Goal: Task Accomplishment & Management: Use online tool/utility

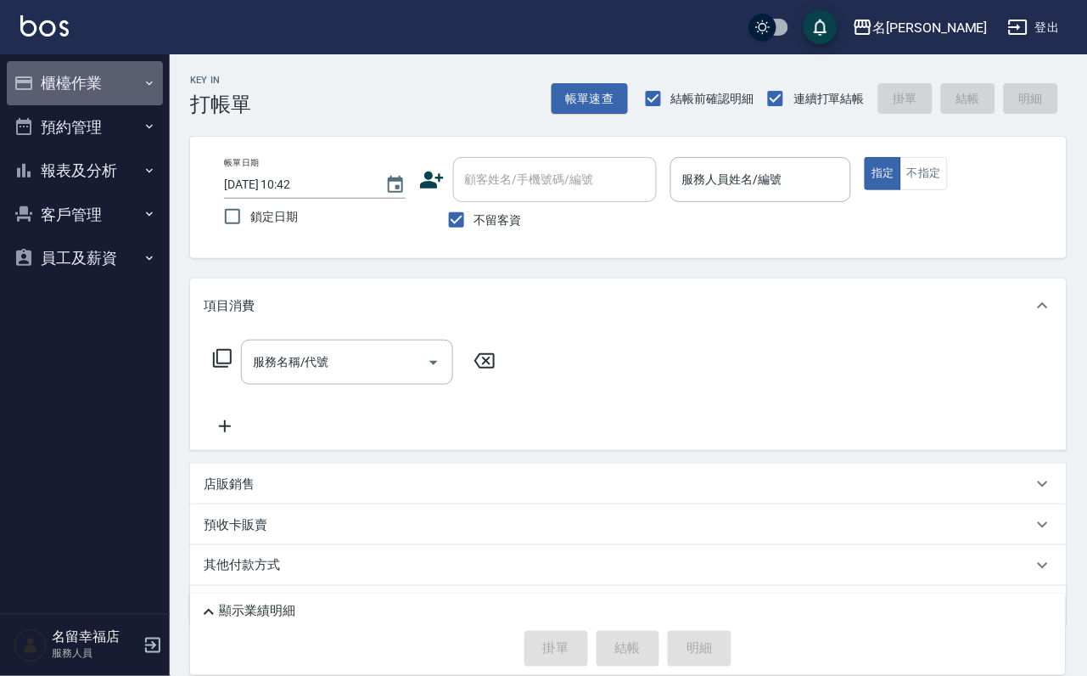
click at [143, 105] on button "櫃檯作業" at bounding box center [85, 83] width 156 height 44
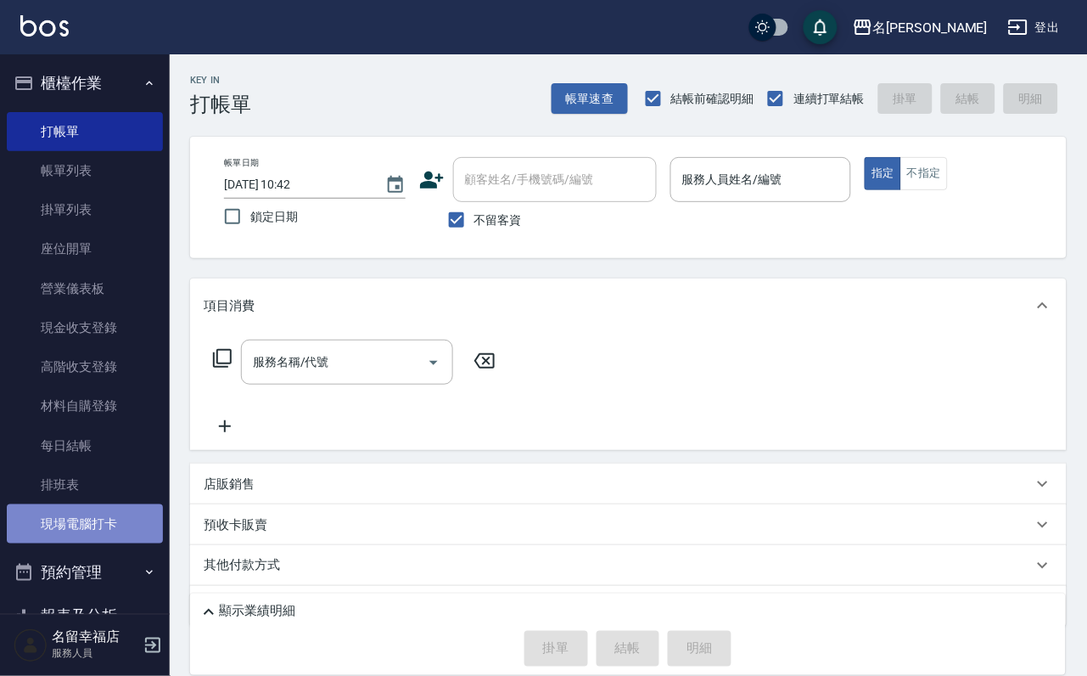
click at [100, 542] on link "現場電腦打卡" at bounding box center [85, 523] width 156 height 39
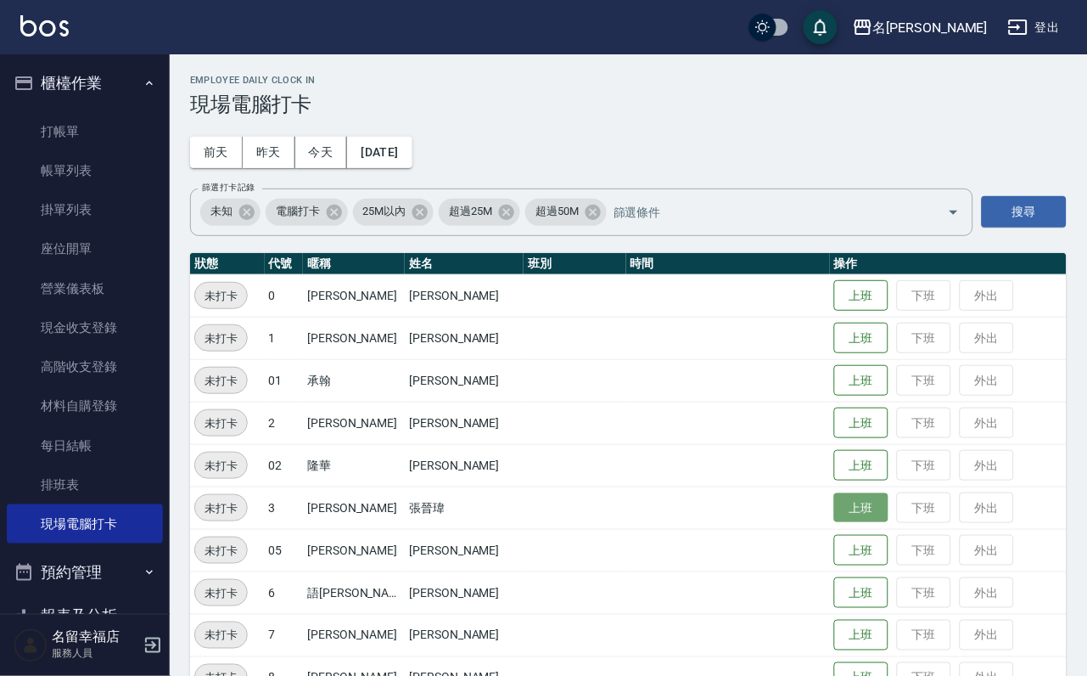
click at [849, 512] on button "上班" at bounding box center [862, 508] width 54 height 30
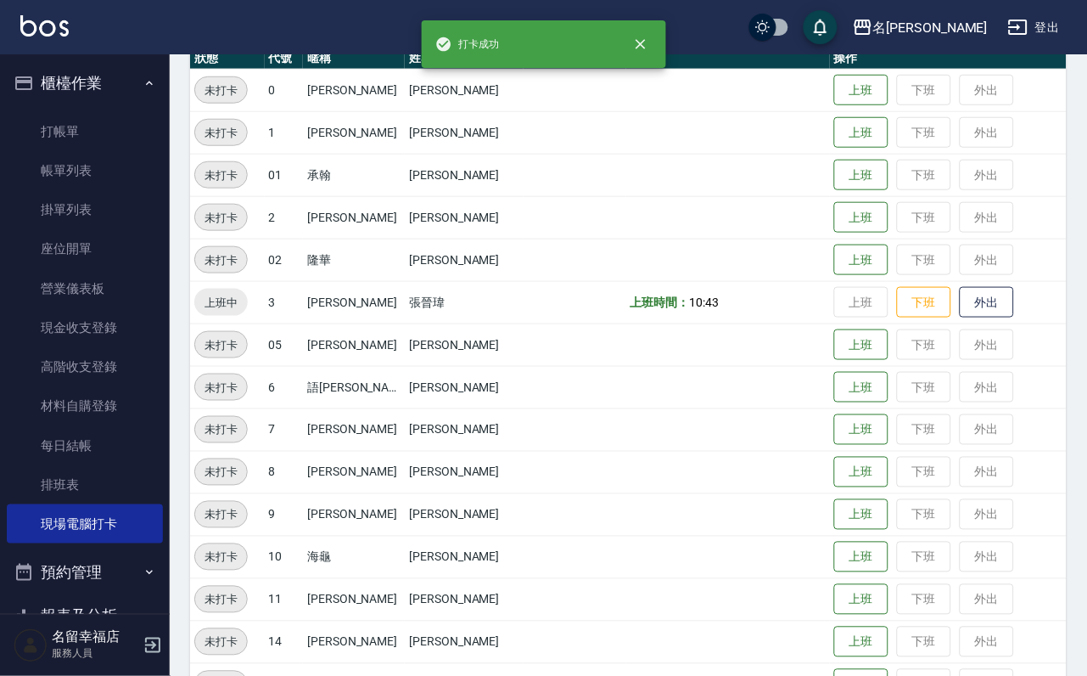
scroll to position [255, 0]
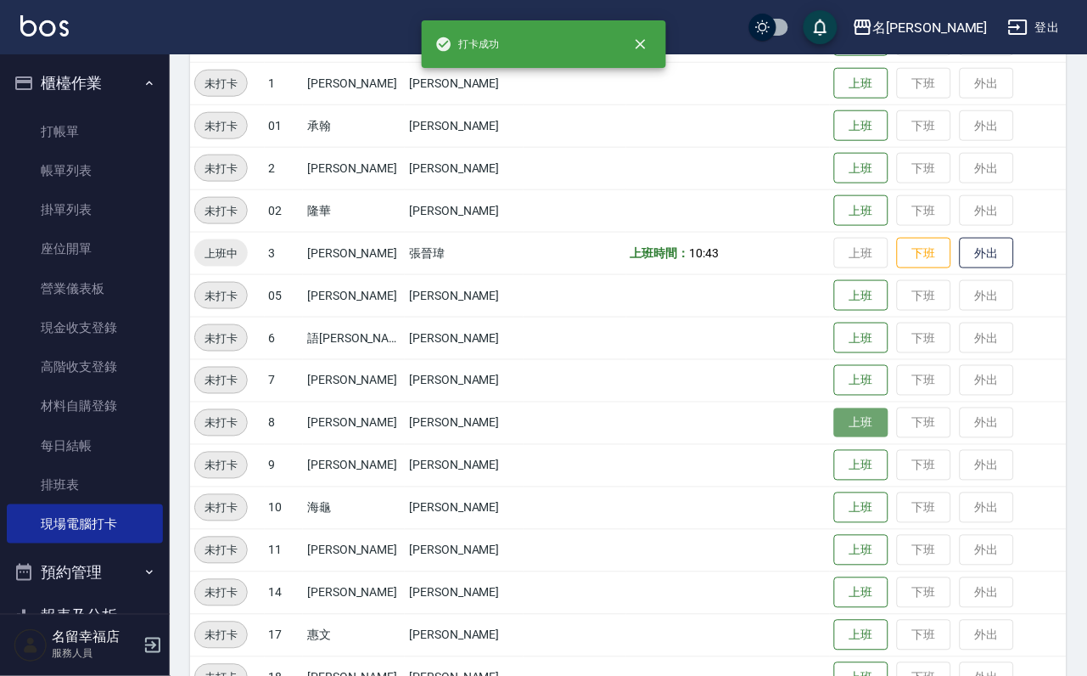
click at [840, 429] on button "上班" at bounding box center [862, 423] width 54 height 30
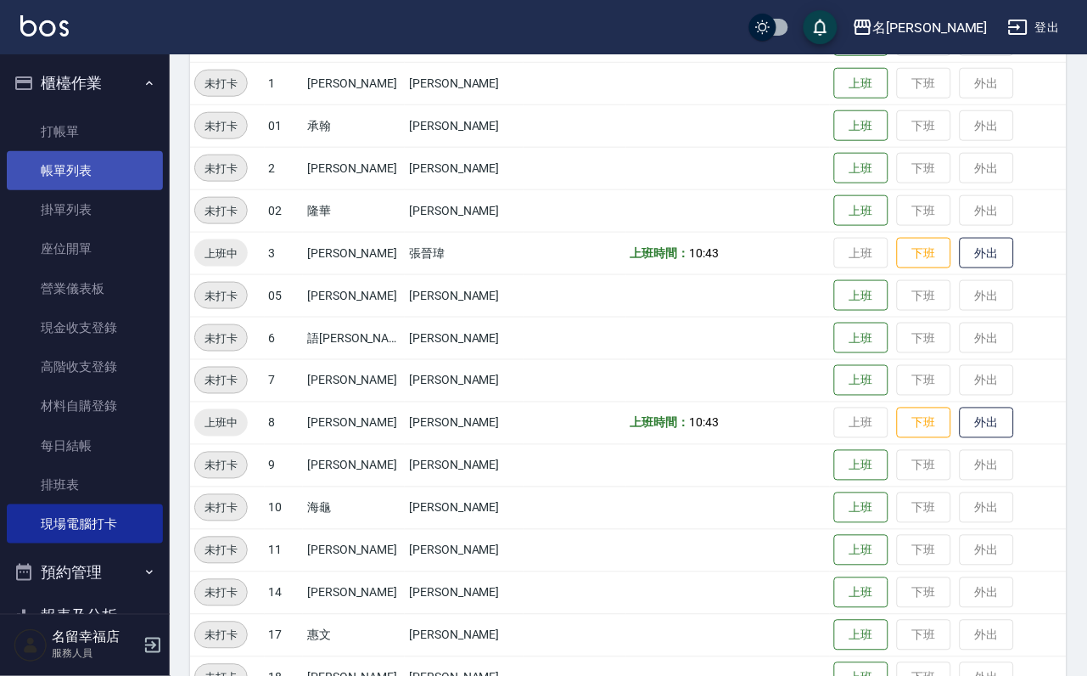
click at [113, 178] on link "帳單列表" at bounding box center [85, 170] width 156 height 39
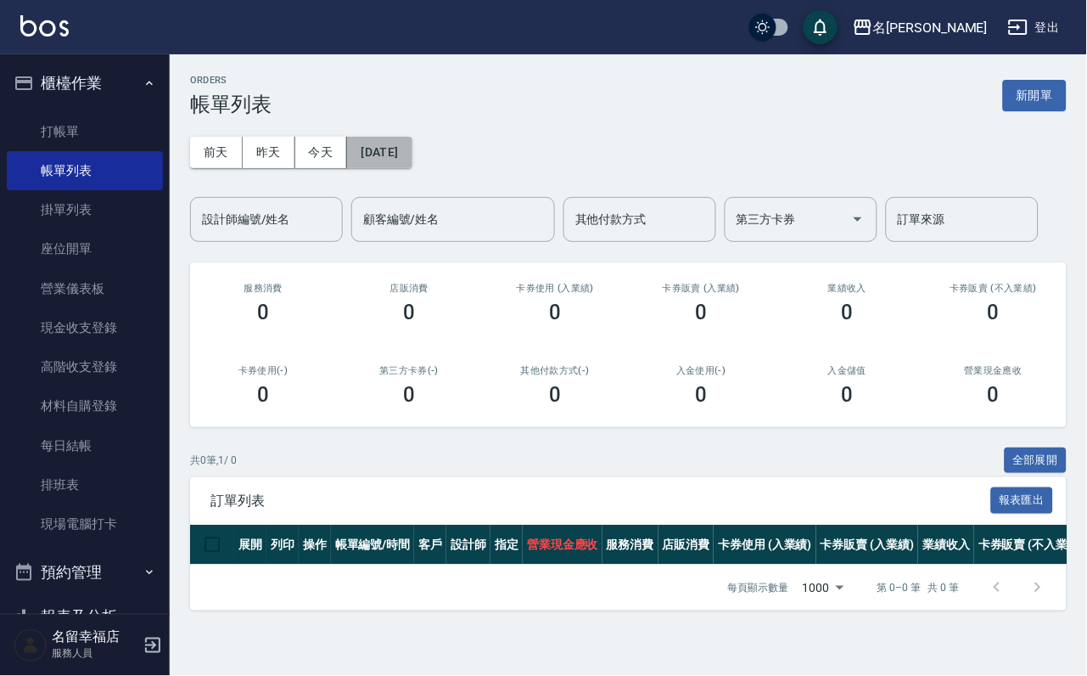
click at [394, 152] on button "[DATE]" at bounding box center [379, 152] width 65 height 31
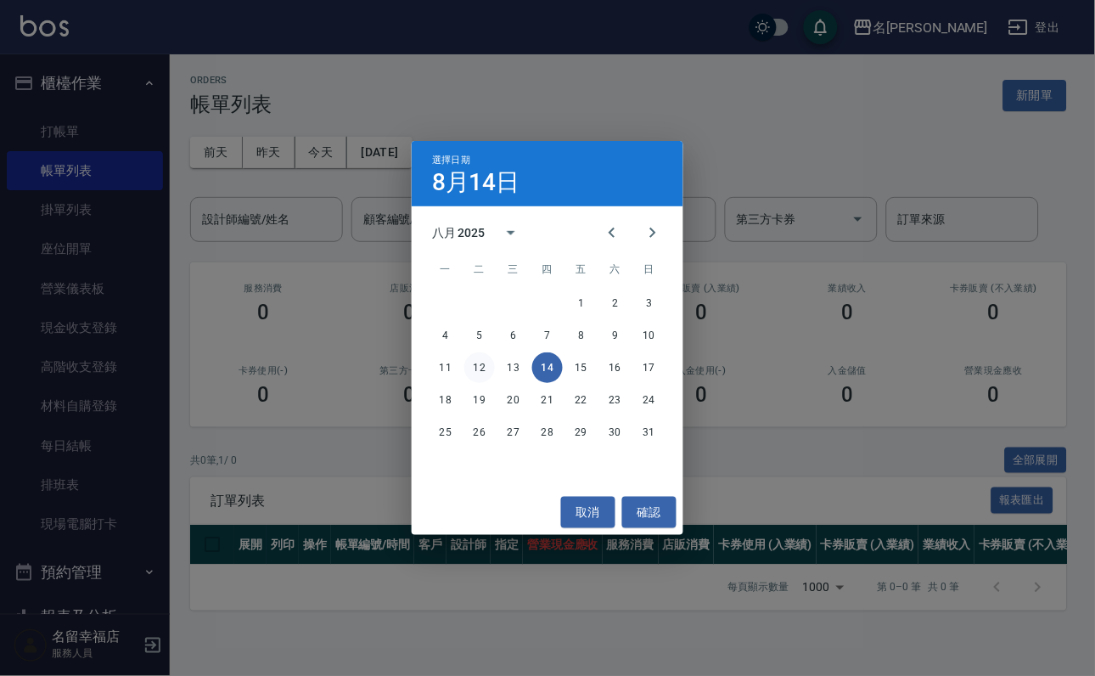
click at [484, 364] on button "12" at bounding box center [479, 367] width 31 height 31
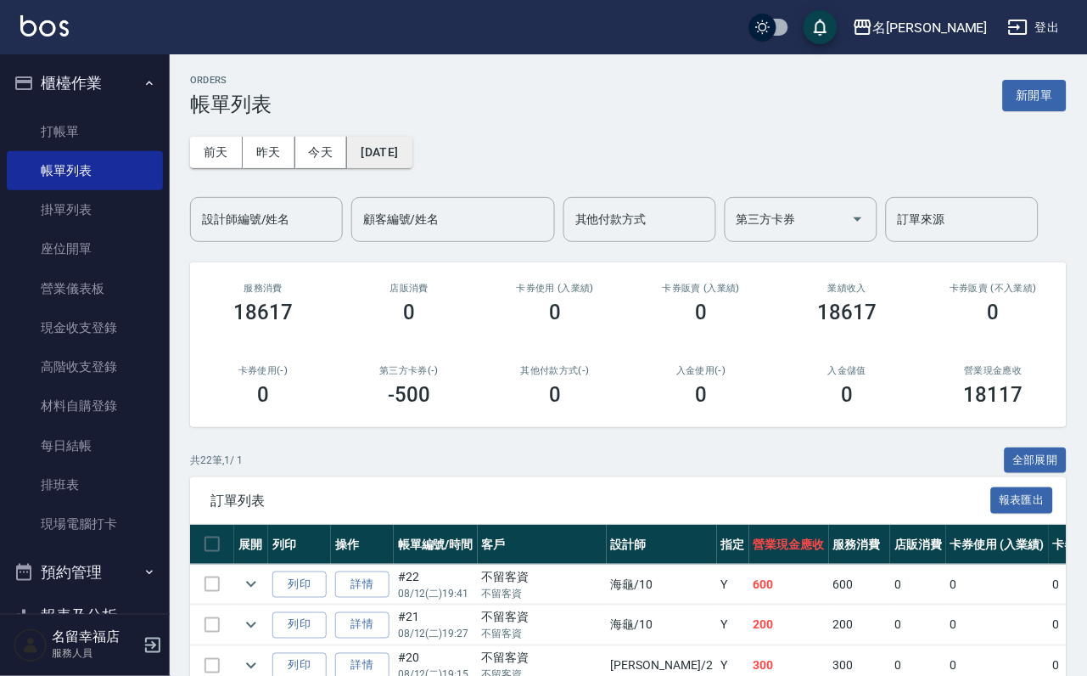
click at [403, 155] on button "2025/08/12" at bounding box center [379, 152] width 65 height 31
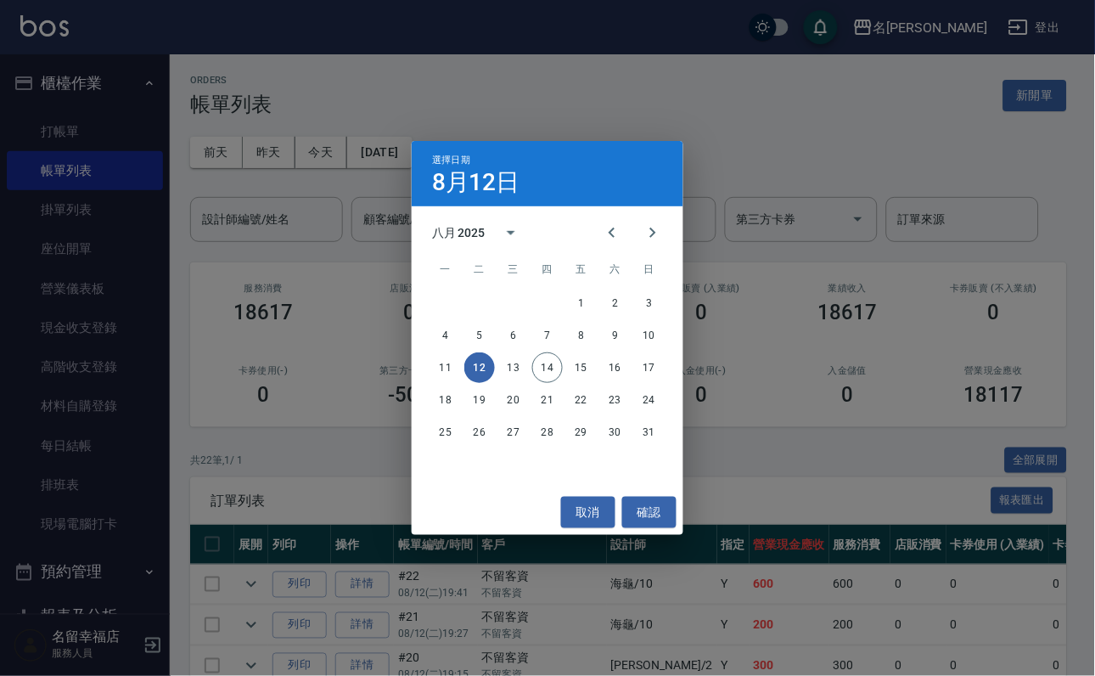
click at [339, 370] on div "選擇日期 8月12日 八月 2025 一 二 三 四 五 六 日 1 2 3 4 5 6 7 8 9 10 11 12 13 14 15 16 17 18 1…" at bounding box center [547, 338] width 1095 height 676
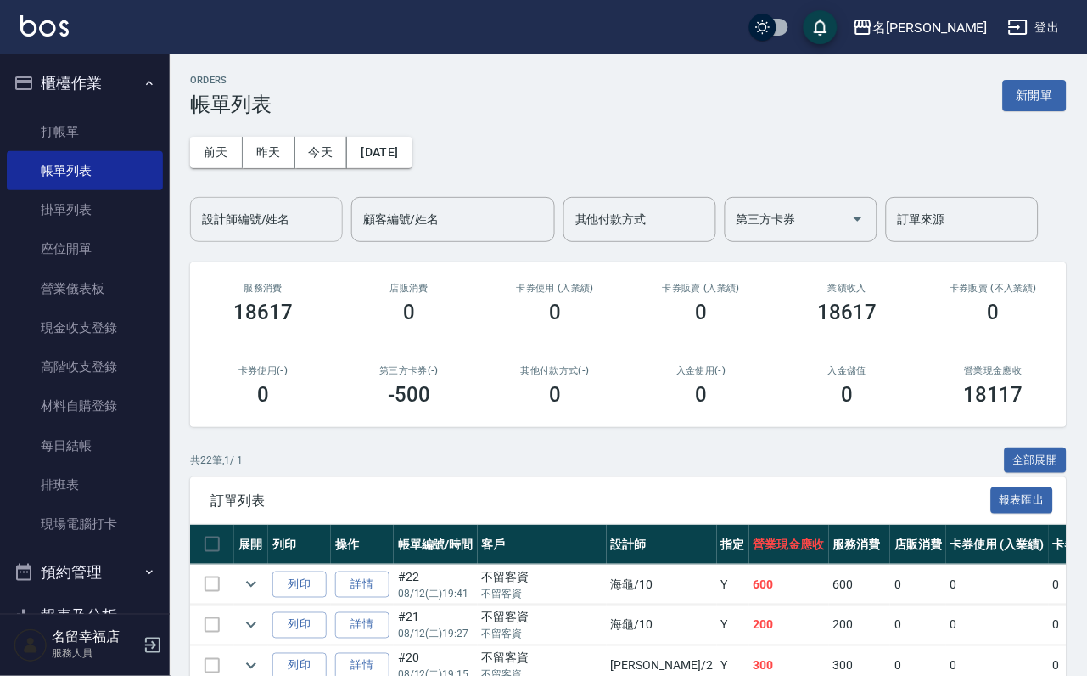
click at [312, 228] on input "設計師編號/姓名" at bounding box center [267, 220] width 138 height 30
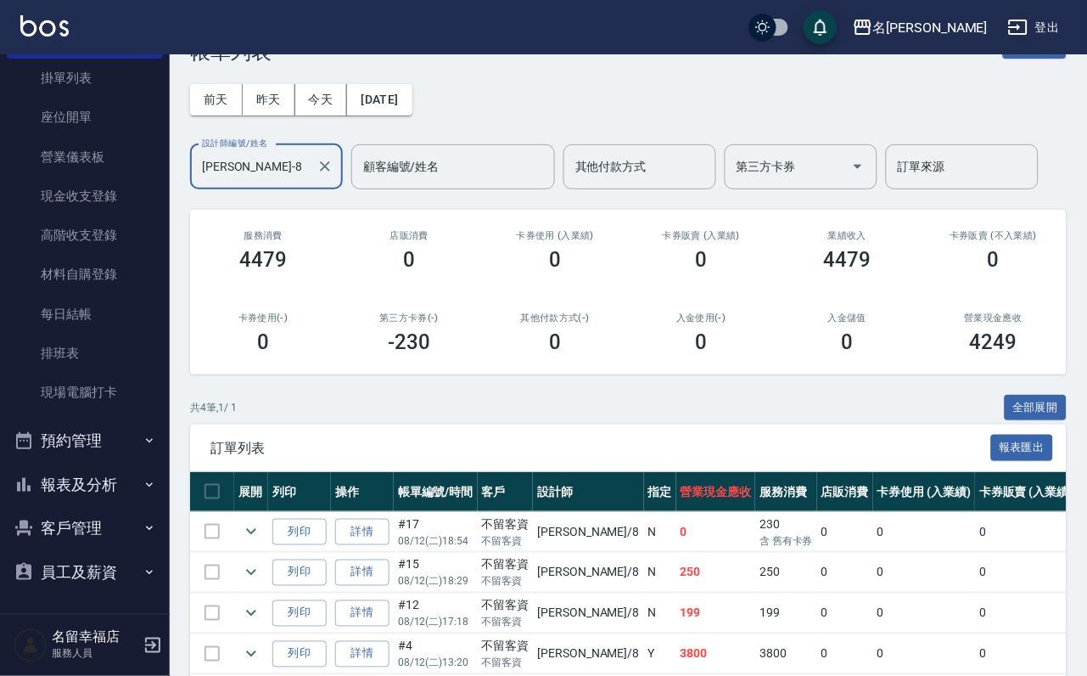
scroll to position [250, 0]
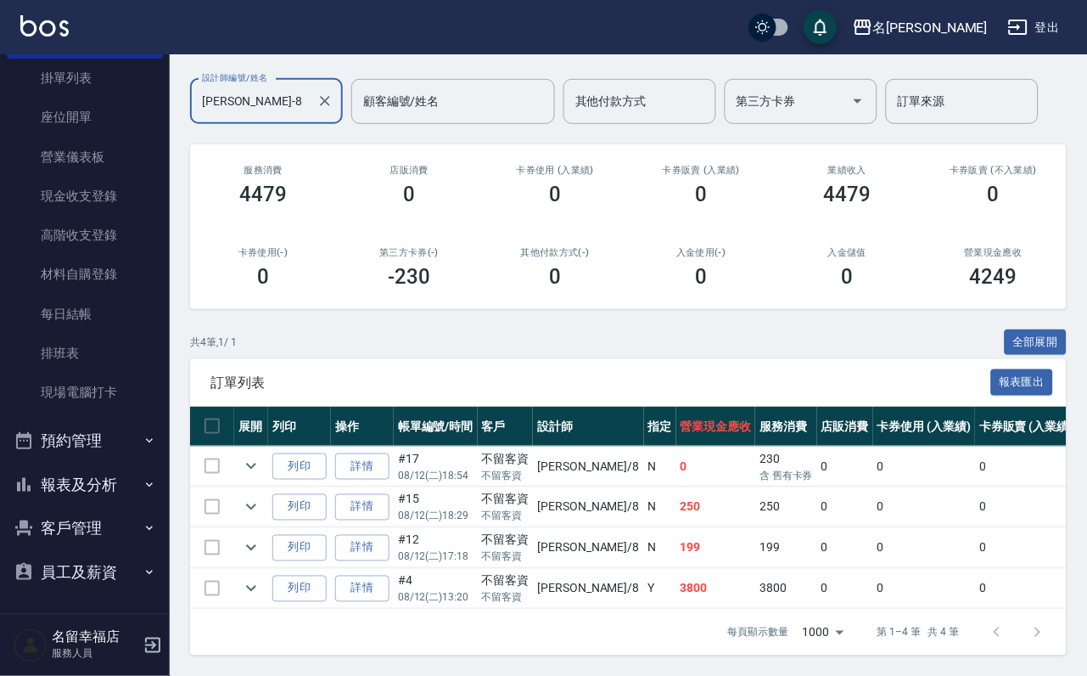
type input "詩婷-8"
click at [132, 373] on link "現場電腦打卡" at bounding box center [85, 392] width 156 height 39
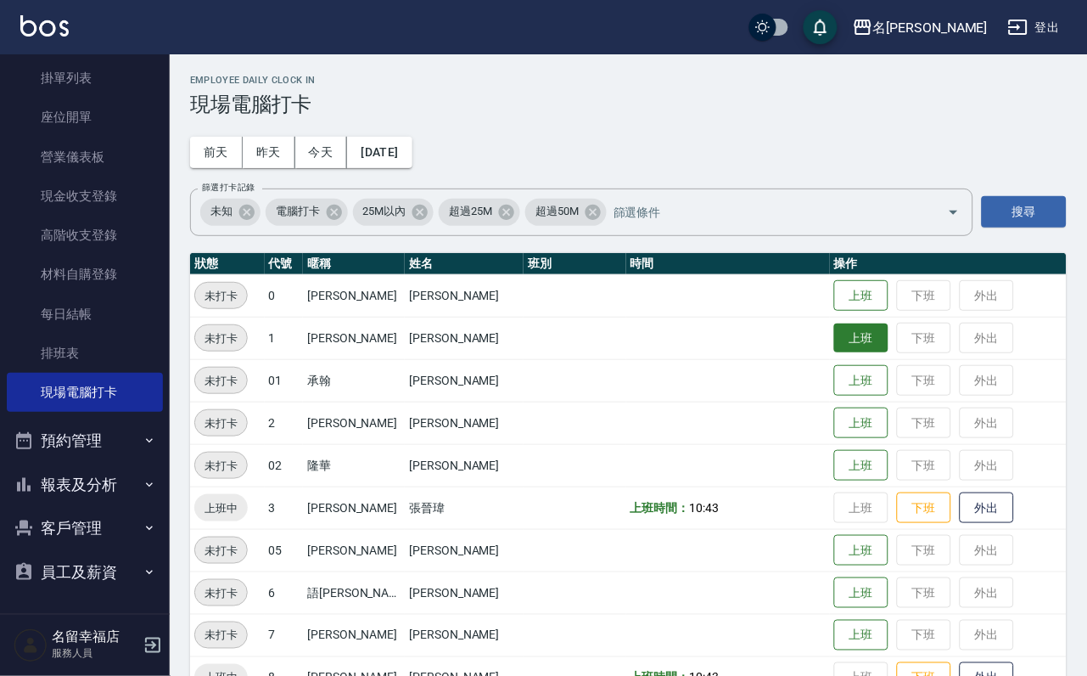
click at [846, 340] on button "上班" at bounding box center [862, 338] width 54 height 30
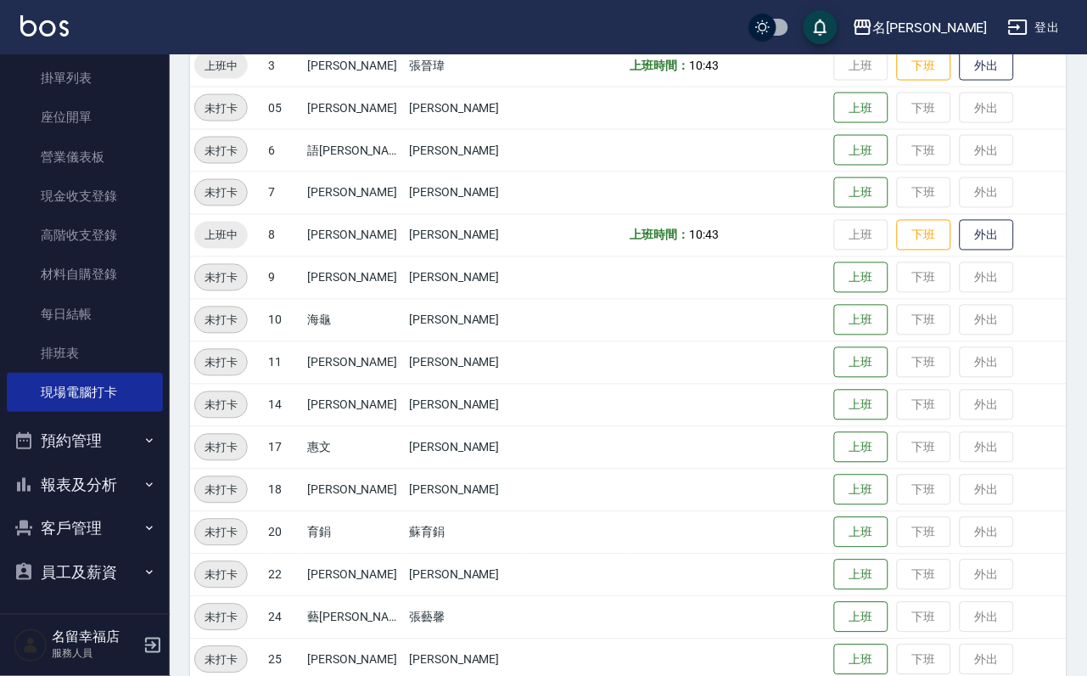
scroll to position [509, 0]
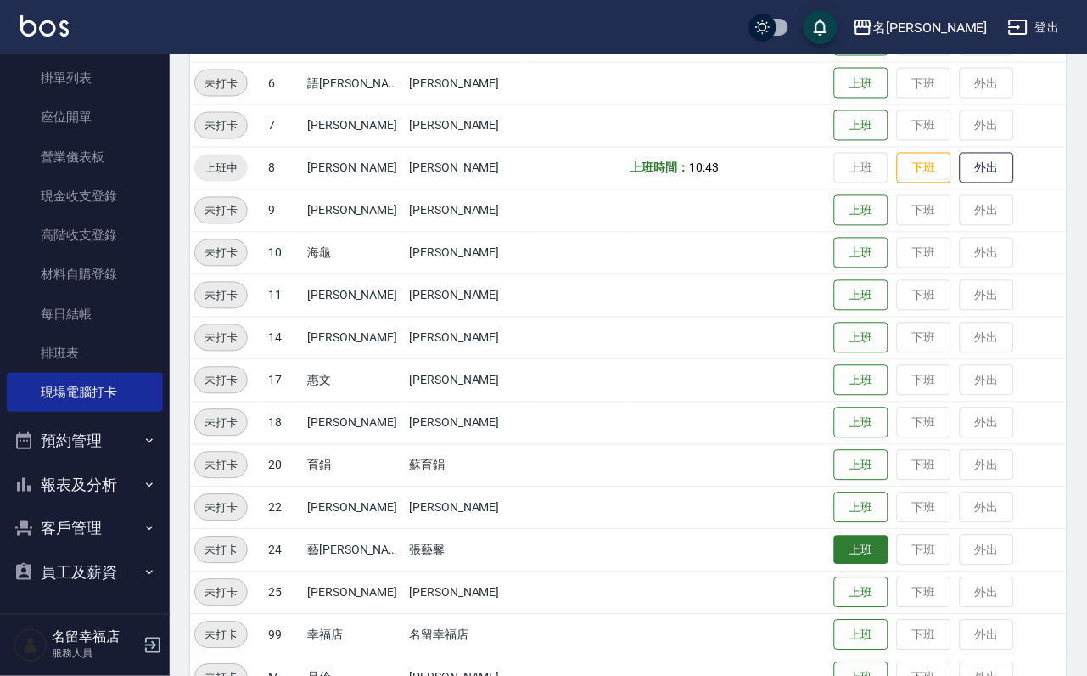
click at [836, 551] on button "上班" at bounding box center [862, 551] width 54 height 30
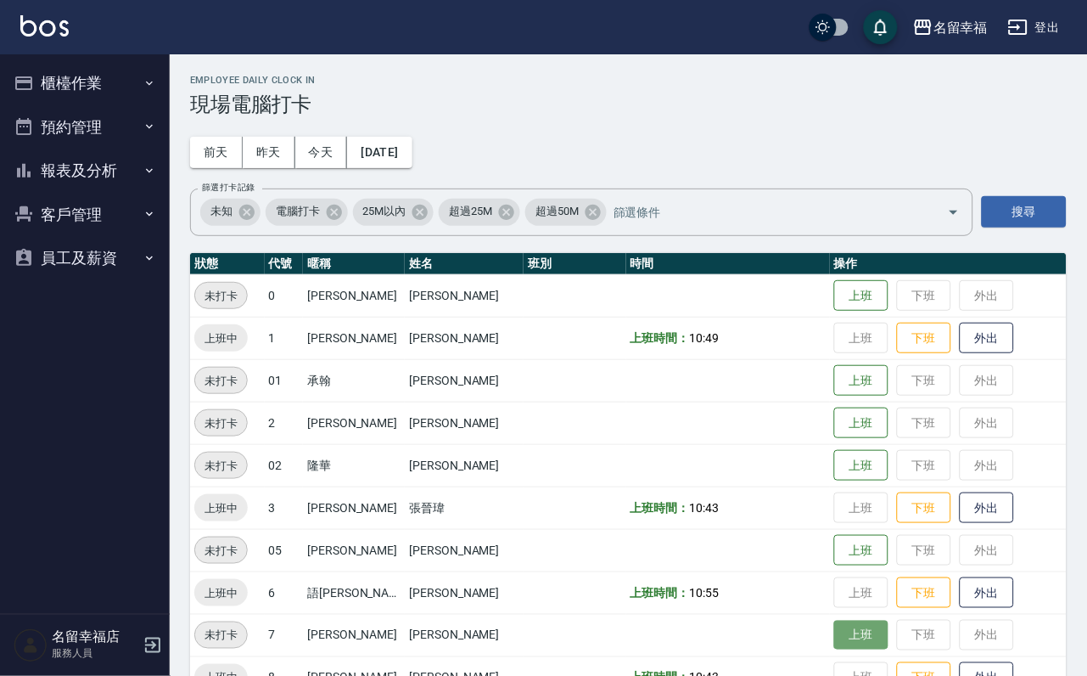
click at [839, 638] on button "上班" at bounding box center [862, 636] width 54 height 30
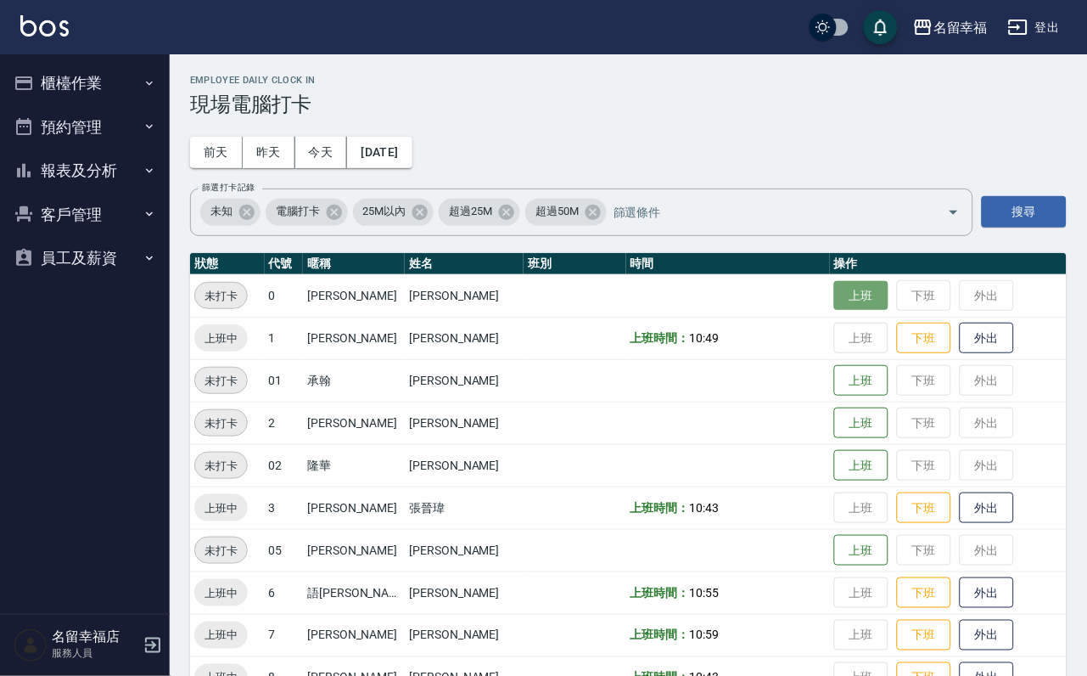
click at [847, 292] on button "上班" at bounding box center [862, 296] width 54 height 30
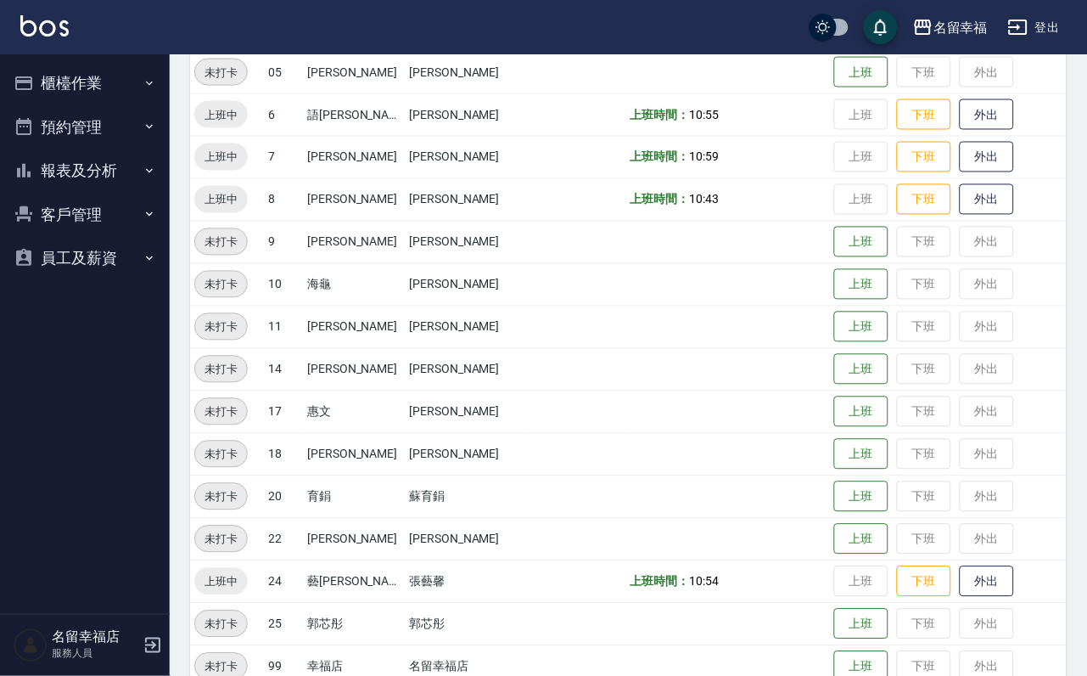
scroll to position [509, 0]
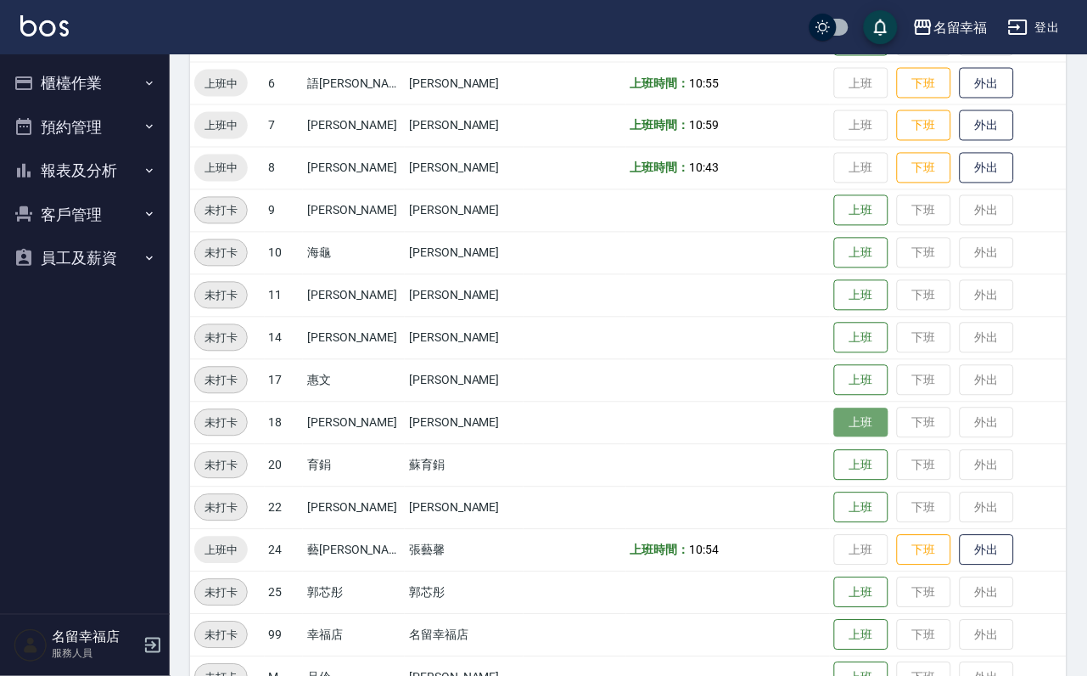
click at [837, 410] on button "上班" at bounding box center [862, 423] width 54 height 30
